Goal: Information Seeking & Learning: Learn about a topic

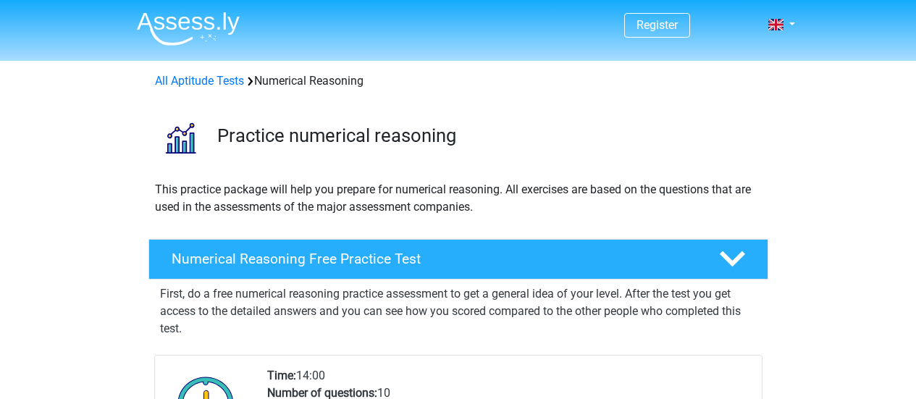
scroll to position [262, 0]
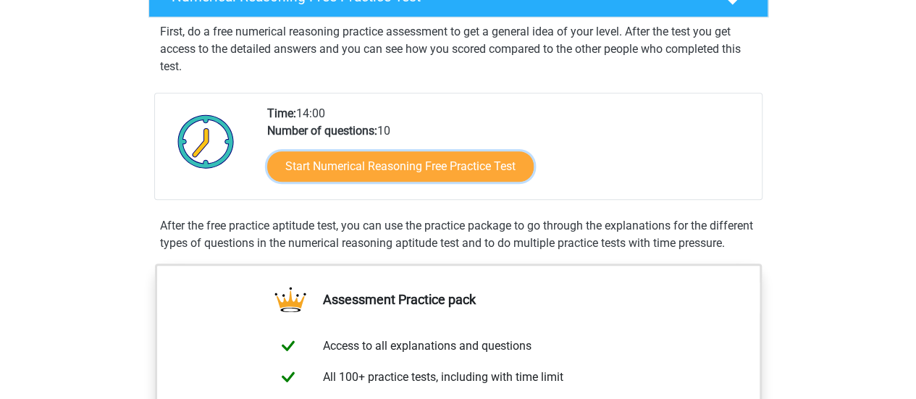
click at [410, 153] on link "Start Numerical Reasoning Free Practice Test" at bounding box center [400, 166] width 266 height 30
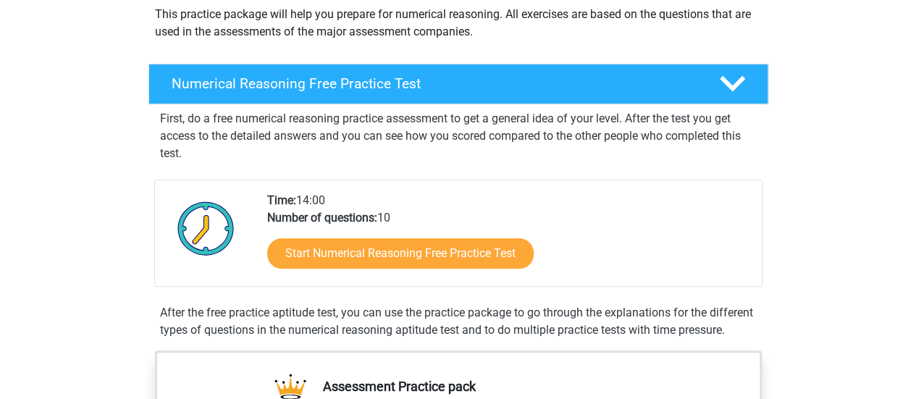
scroll to position [169, 0]
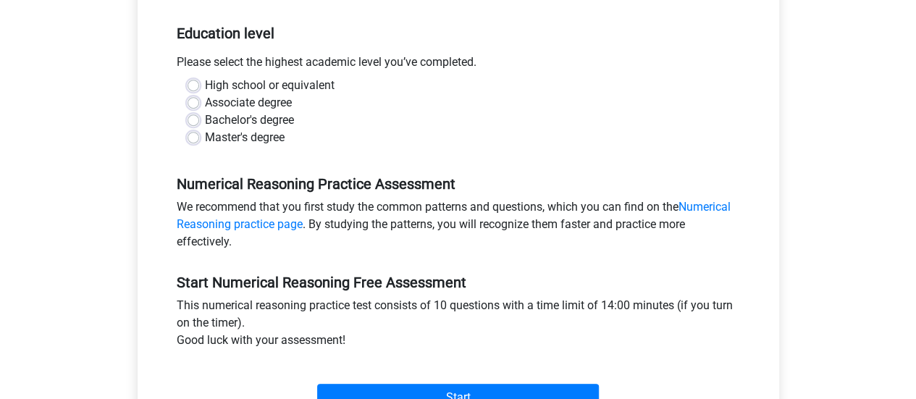
scroll to position [286, 0]
click at [205, 133] on label "Master's degree" at bounding box center [245, 138] width 80 height 17
click at [188, 133] on input "Master's degree" at bounding box center [193, 137] width 12 height 14
radio input "true"
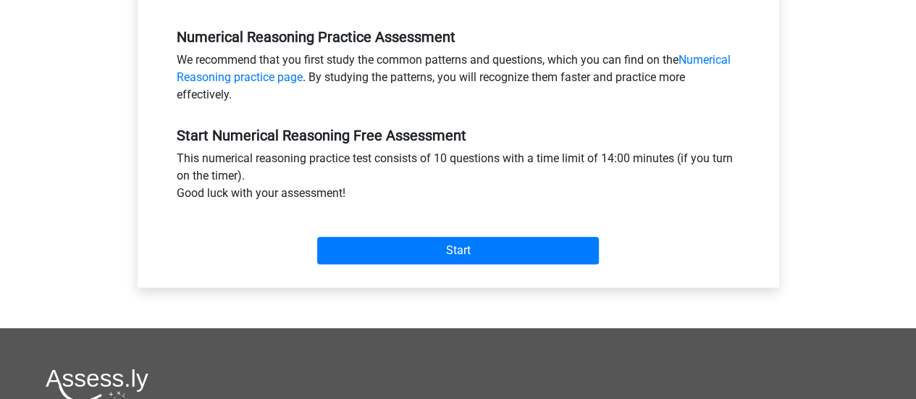
scroll to position [435, 0]
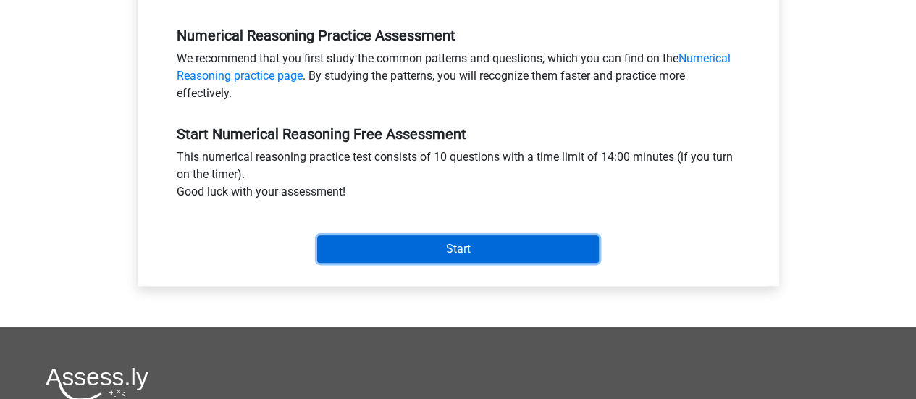
click at [389, 244] on input "Start" at bounding box center [458, 249] width 282 height 28
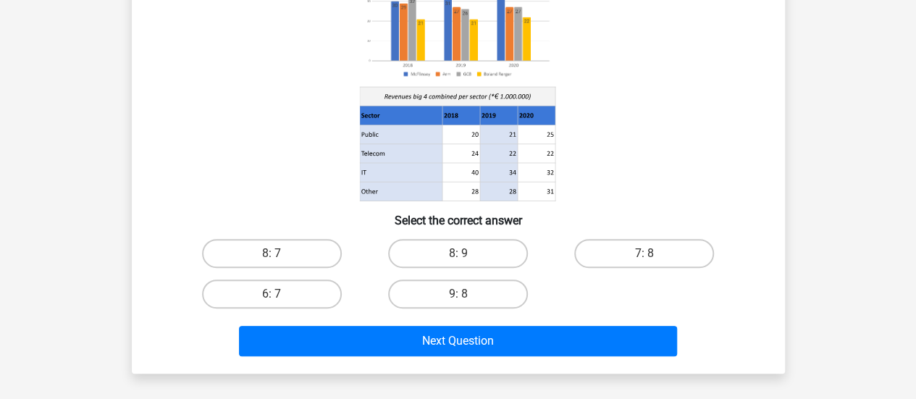
scroll to position [172, 0]
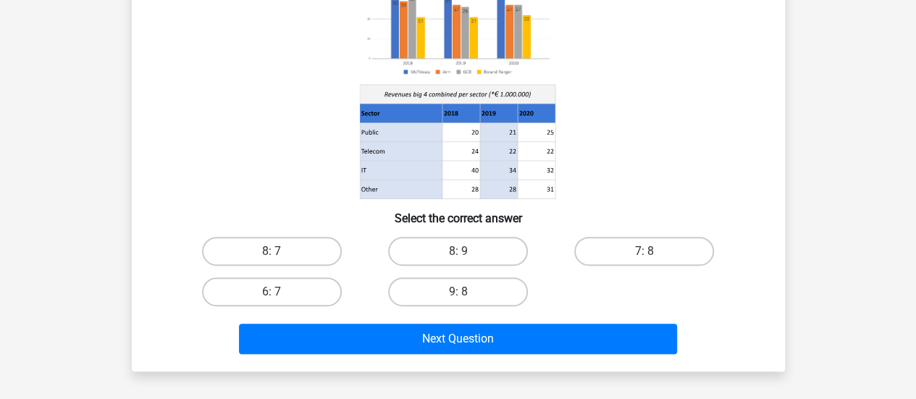
click at [465, 296] on input "9: 8" at bounding box center [461, 296] width 9 height 9
radio input "true"
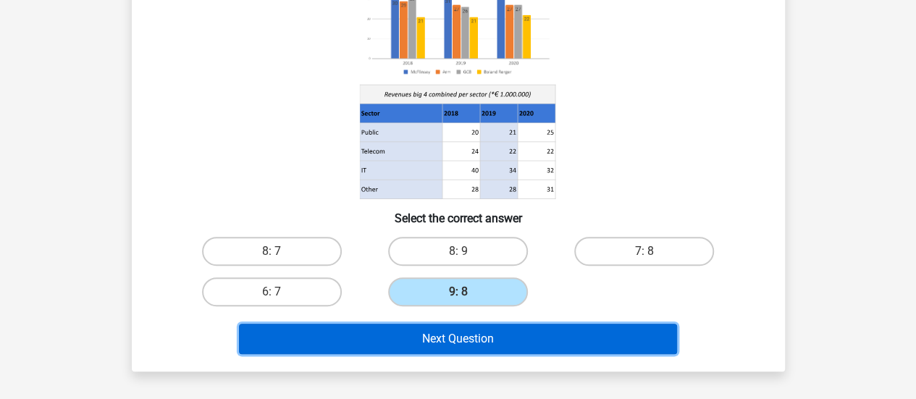
click at [477, 348] on button "Next Question" at bounding box center [458, 339] width 438 height 30
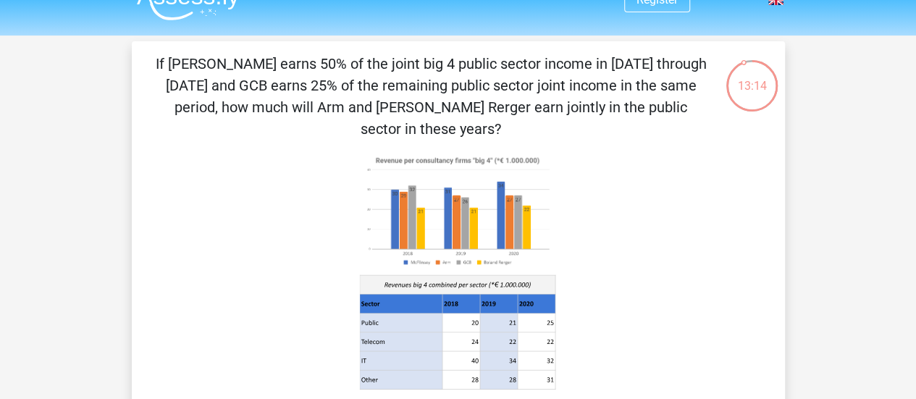
scroll to position [25, 0]
